Goal: Task Accomplishment & Management: Complete application form

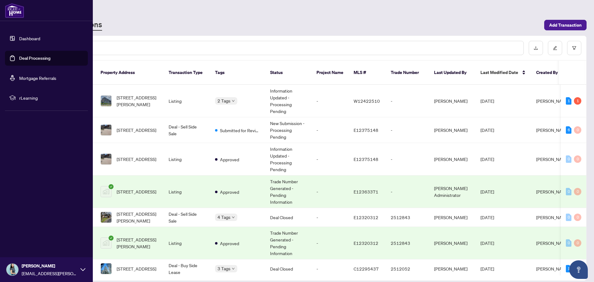
click at [19, 36] on link "Dashboard" at bounding box center [29, 39] width 21 height 6
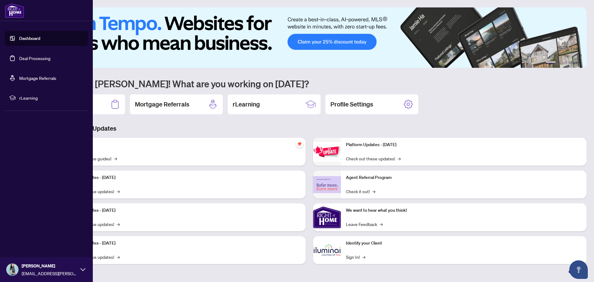
click at [38, 60] on link "Deal Processing" at bounding box center [34, 58] width 31 height 6
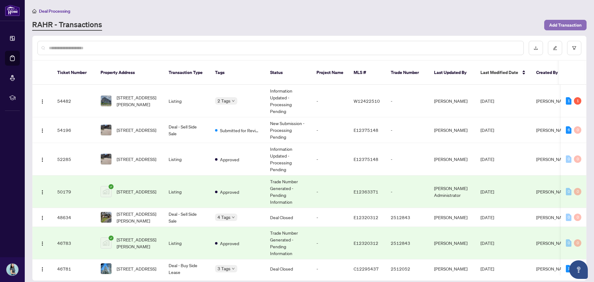
click at [560, 30] on button "Add Transaction" at bounding box center [566, 25] width 42 height 11
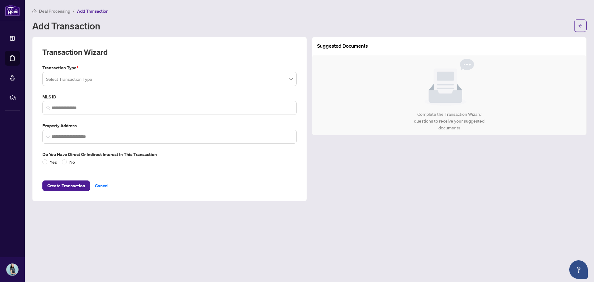
click at [106, 81] on input "search" at bounding box center [167, 80] width 242 height 14
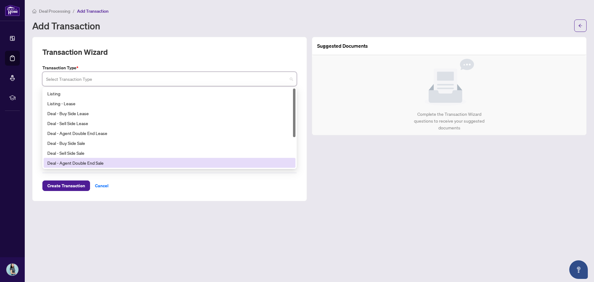
click at [140, 208] on main "Deal Processing / Add Transaction Add Transaction Transaction Wizard Transactio…" at bounding box center [310, 141] width 570 height 282
